Goal: Find specific page/section: Find specific page/section

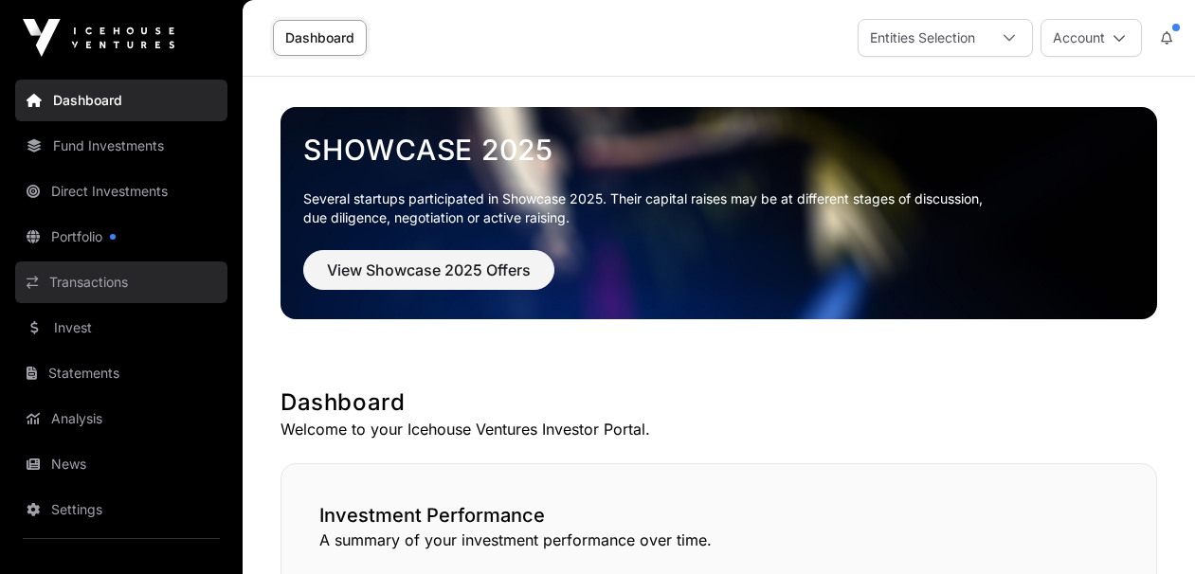
scroll to position [1319, 0]
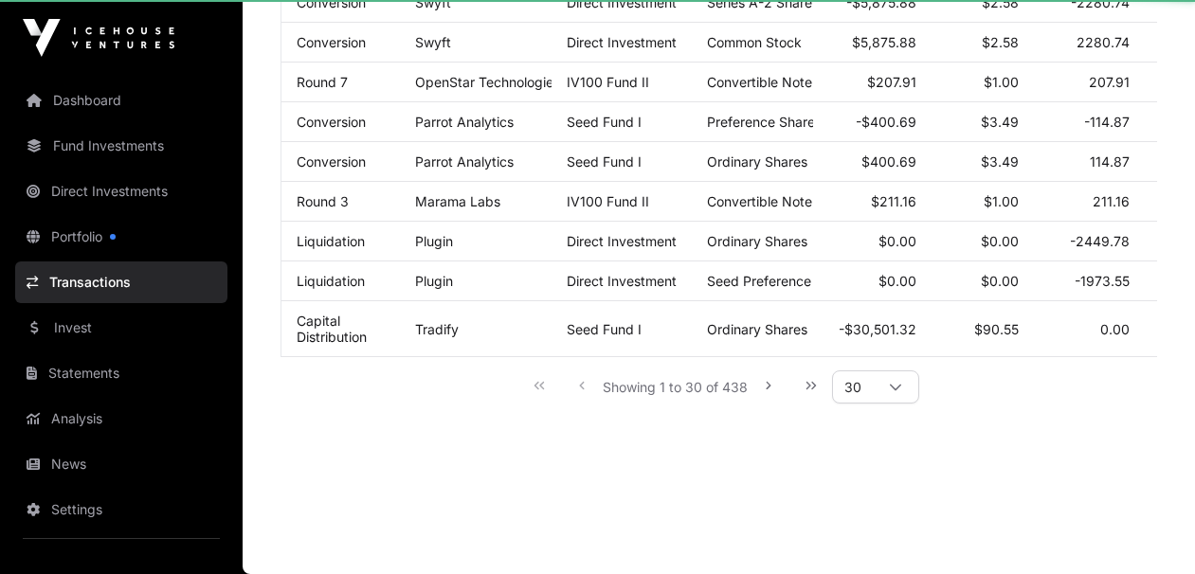
click at [93, 280] on link "Transactions" at bounding box center [121, 282] width 212 height 42
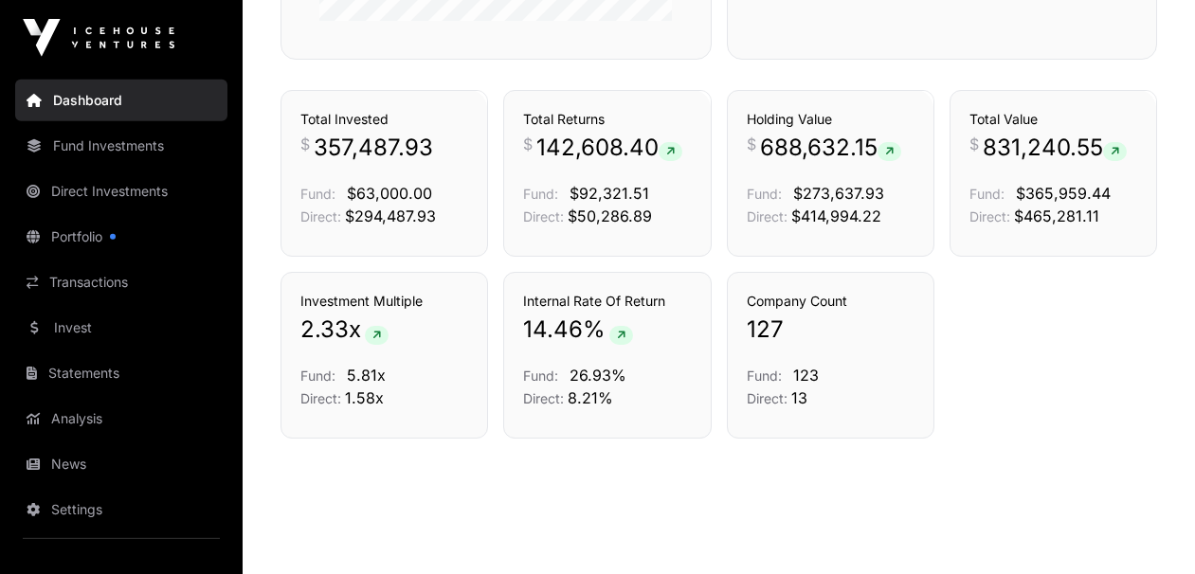
scroll to position [1340, 0]
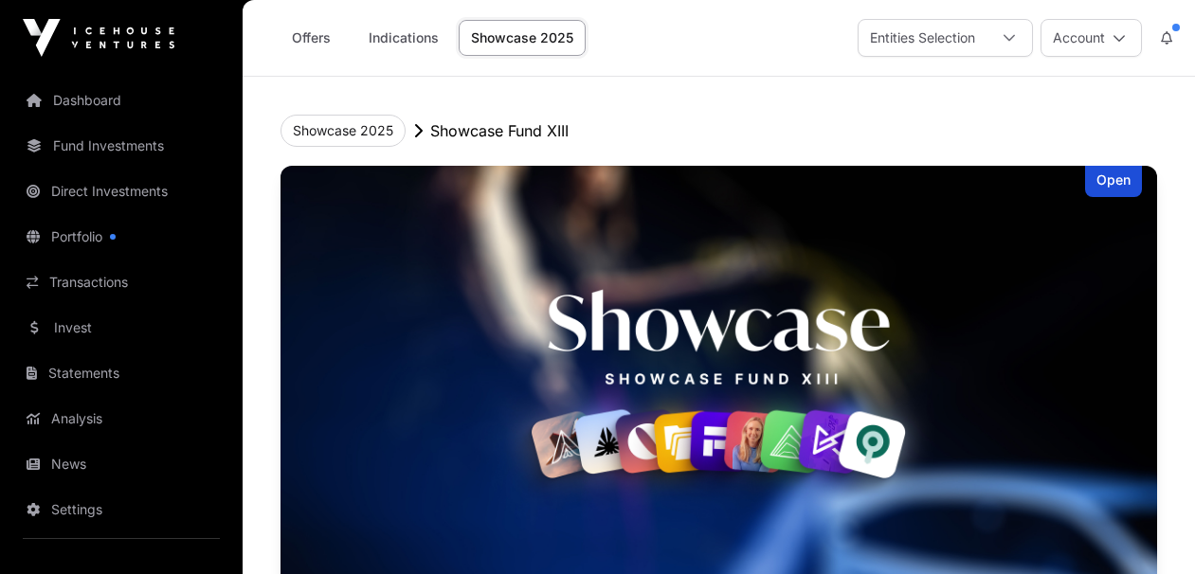
scroll to position [1027, 0]
